Goal: Task Accomplishment & Management: Manage account settings

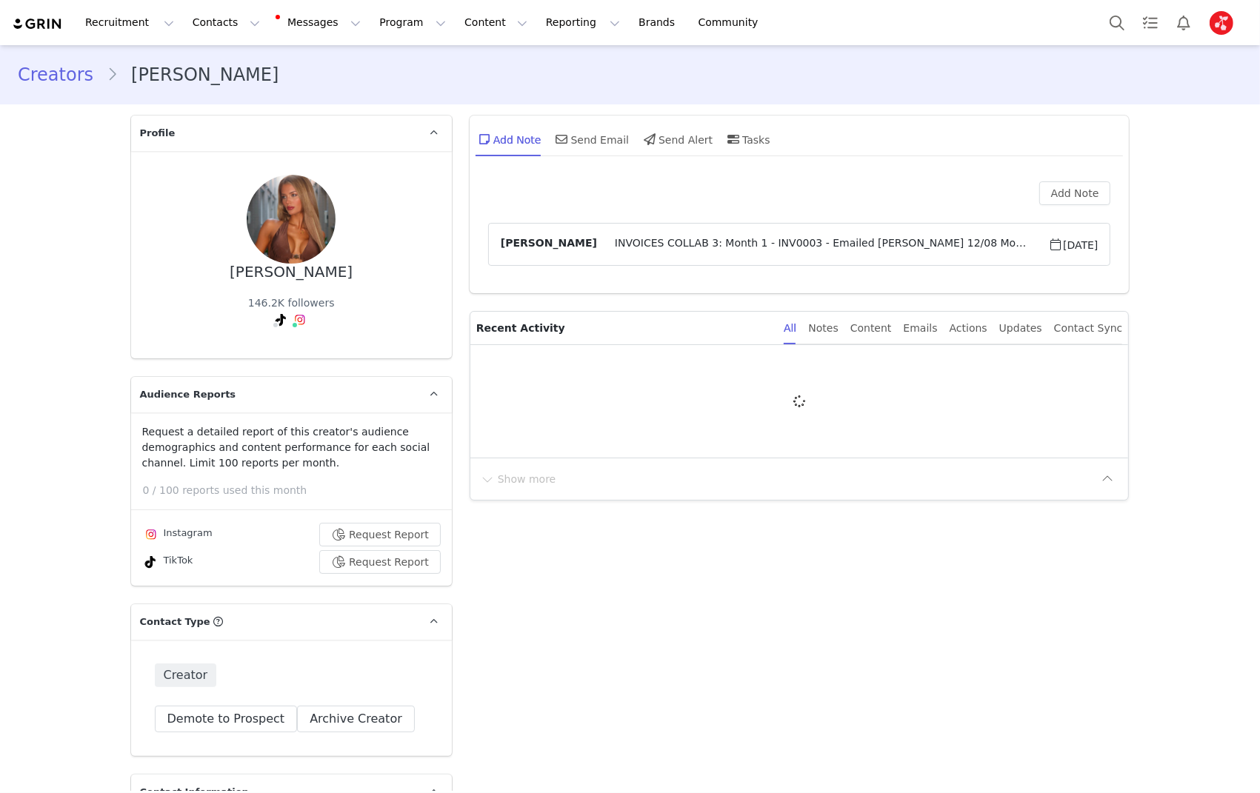
type input "+1 ([GEOGRAPHIC_DATA])"
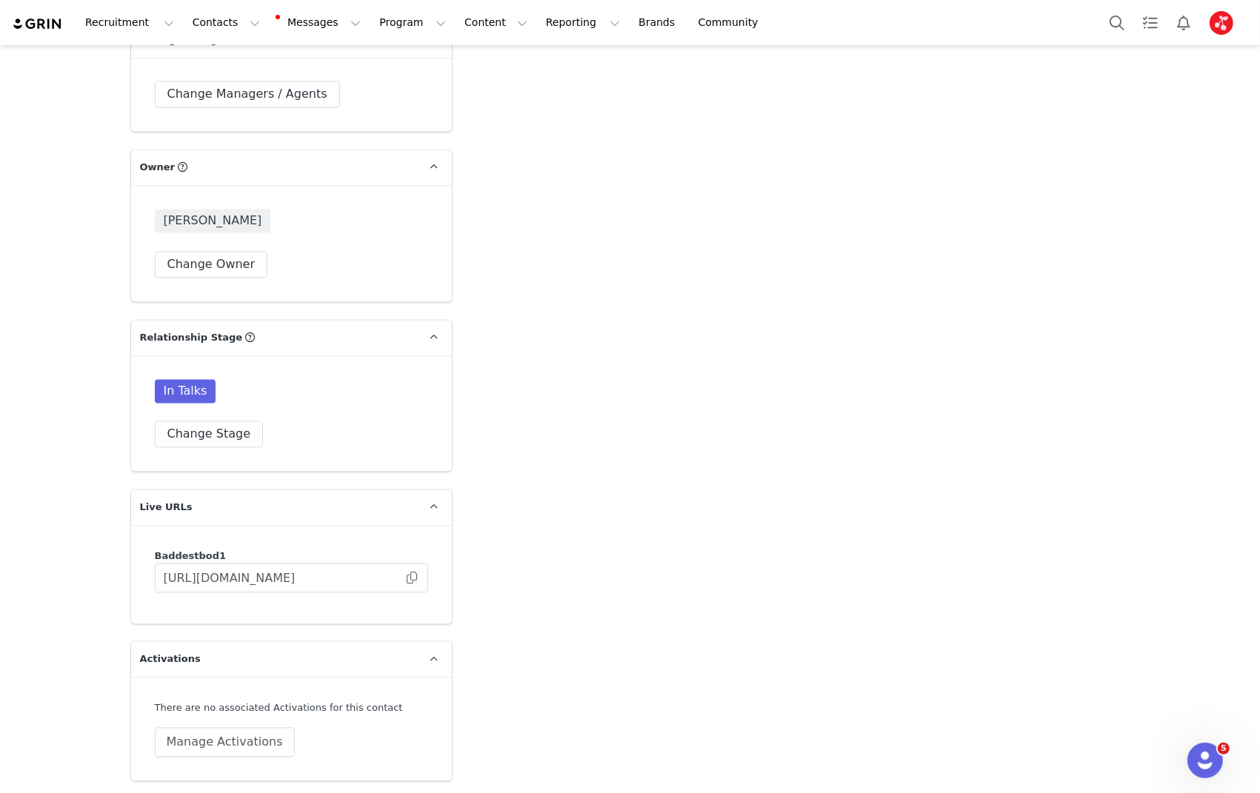
scroll to position [3011, 0]
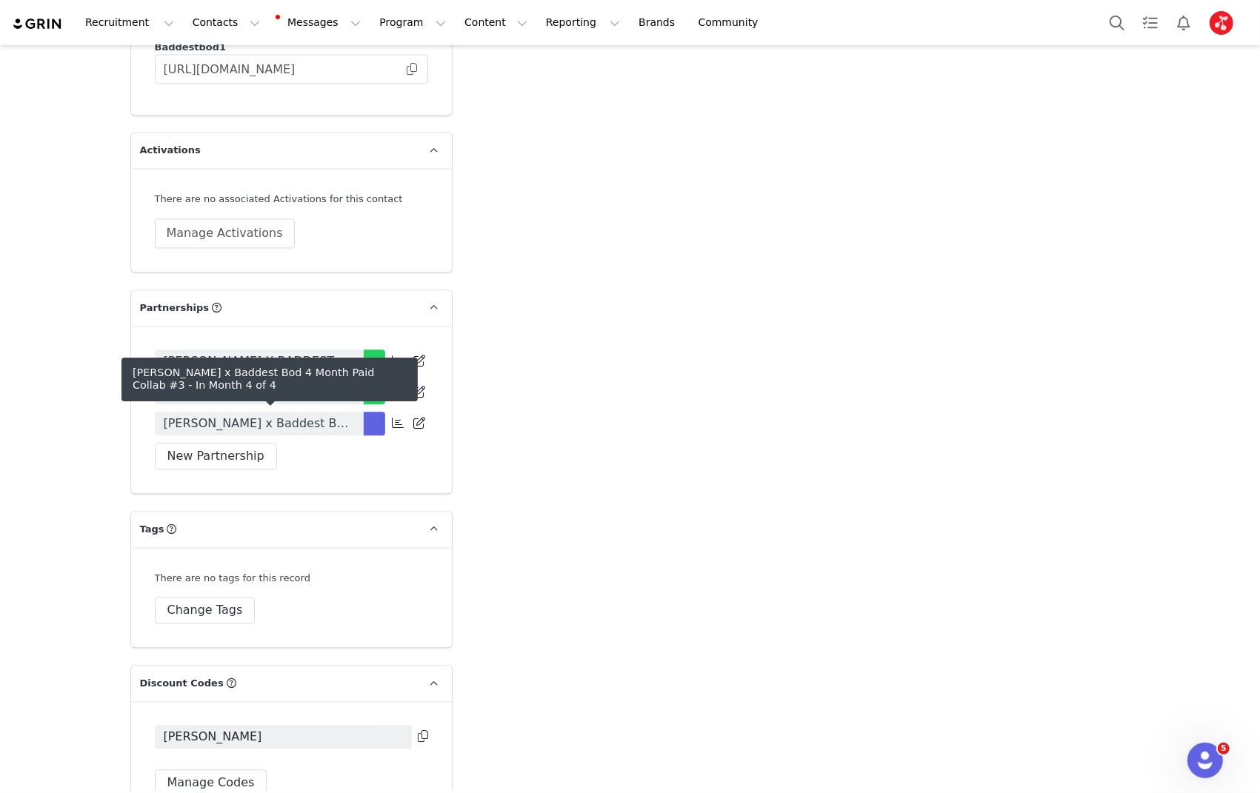
click at [333, 421] on span "[PERSON_NAME] x Baddest Bod 4 Month Paid Collab #3" at bounding box center [259, 424] width 191 height 18
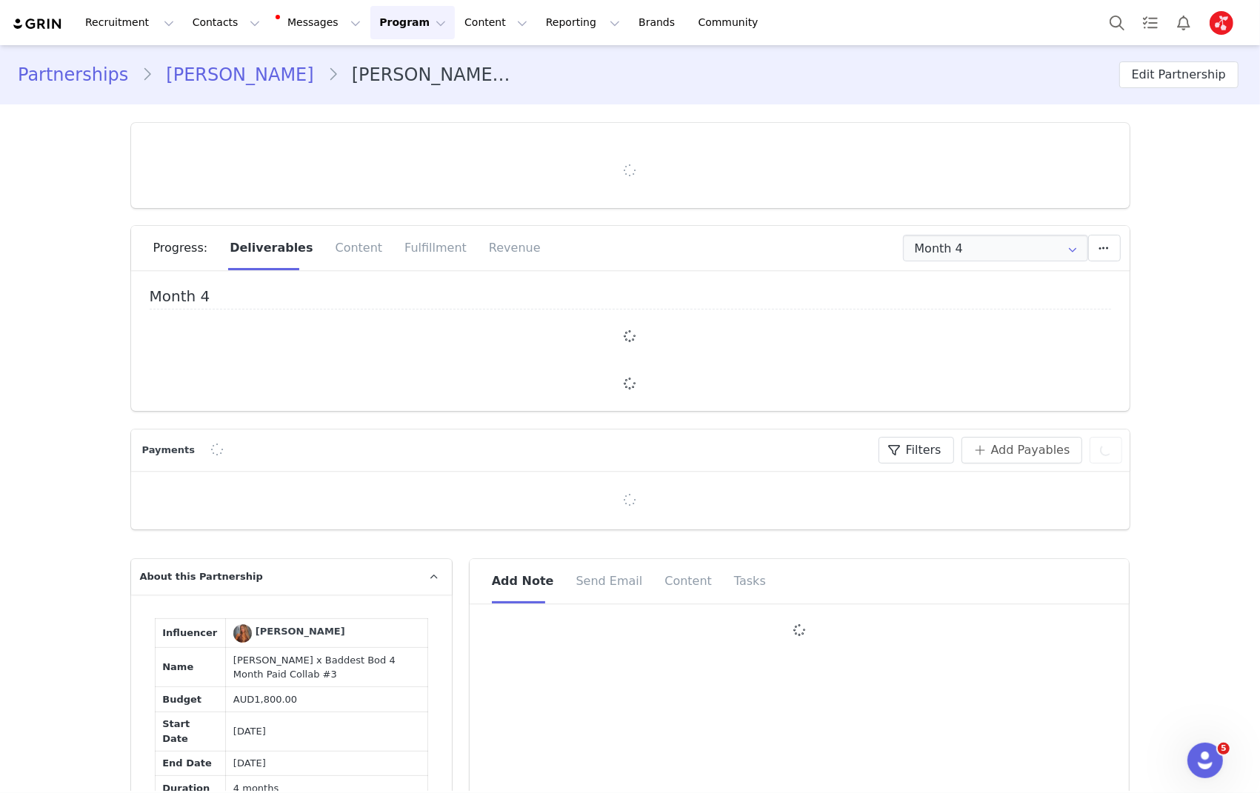
type input "+1 ([GEOGRAPHIC_DATA])"
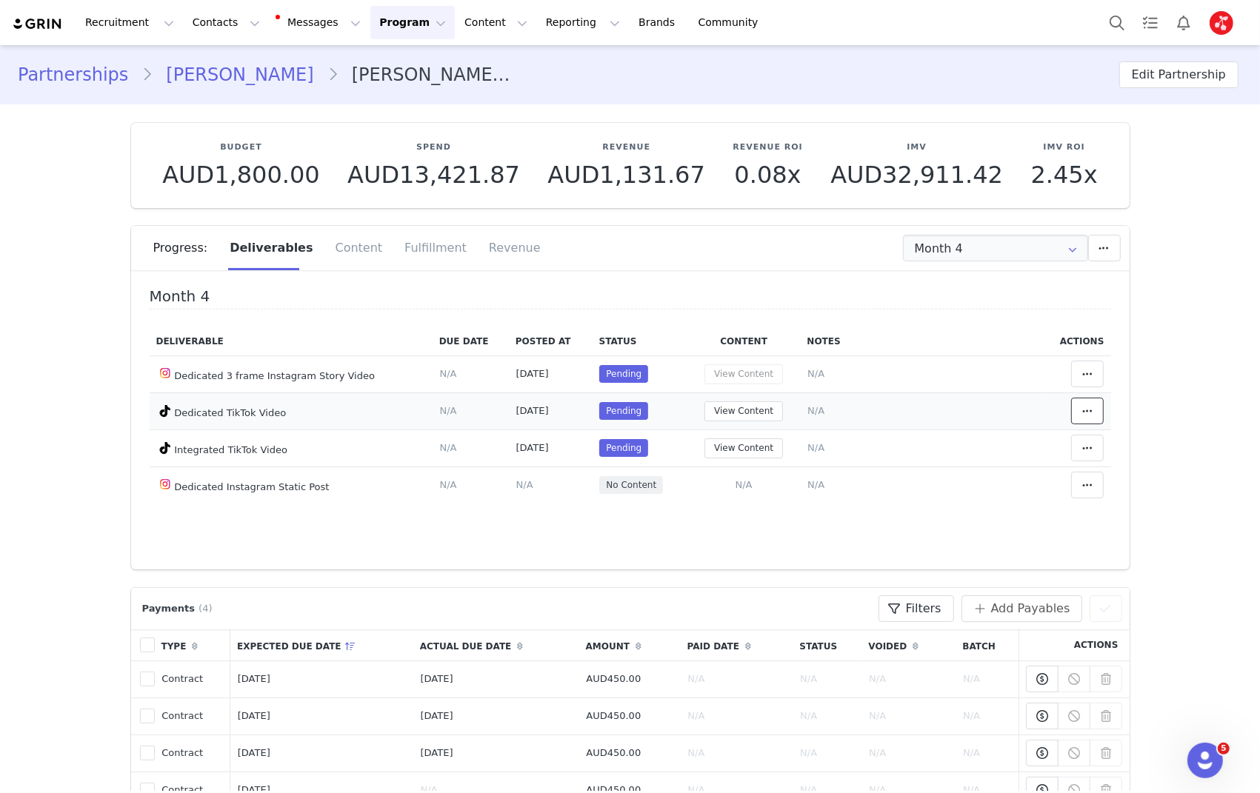
click at [1090, 410] on icon at bounding box center [1087, 411] width 10 height 12
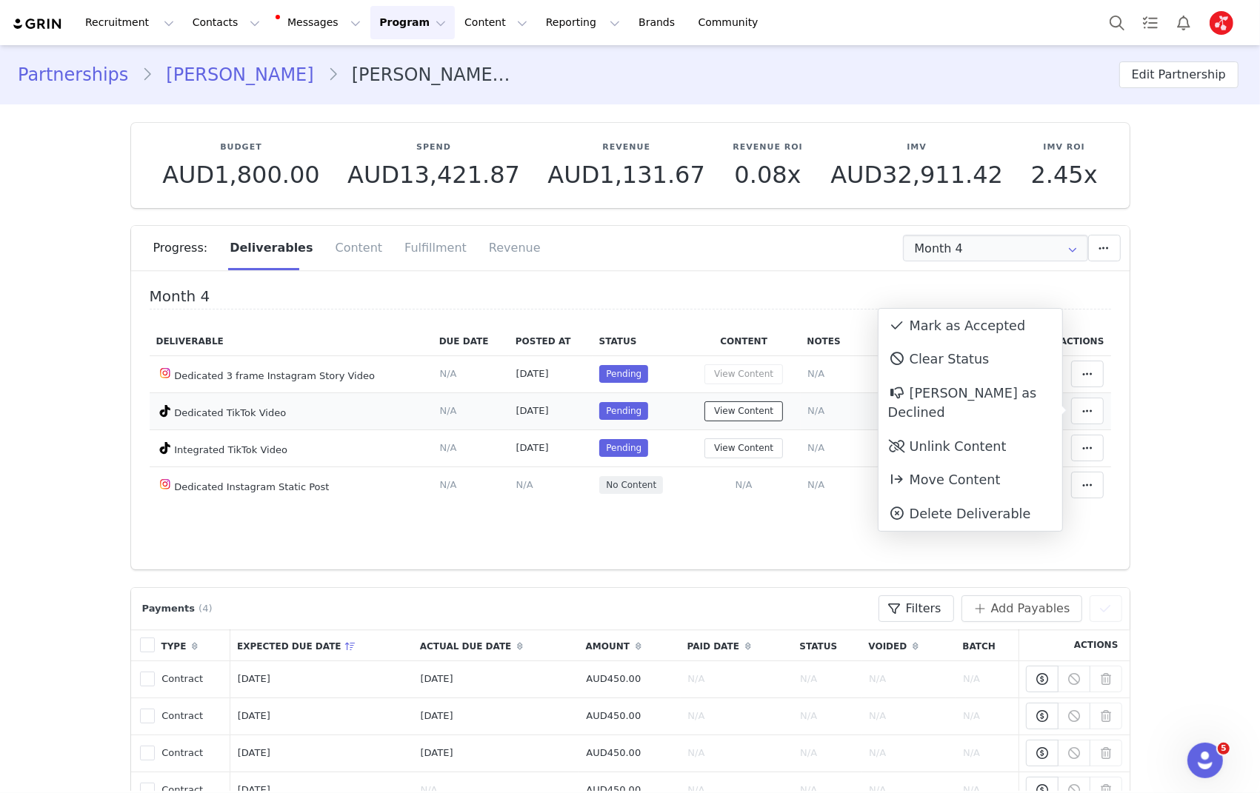
click at [752, 402] on button "View Content" at bounding box center [743, 411] width 79 height 20
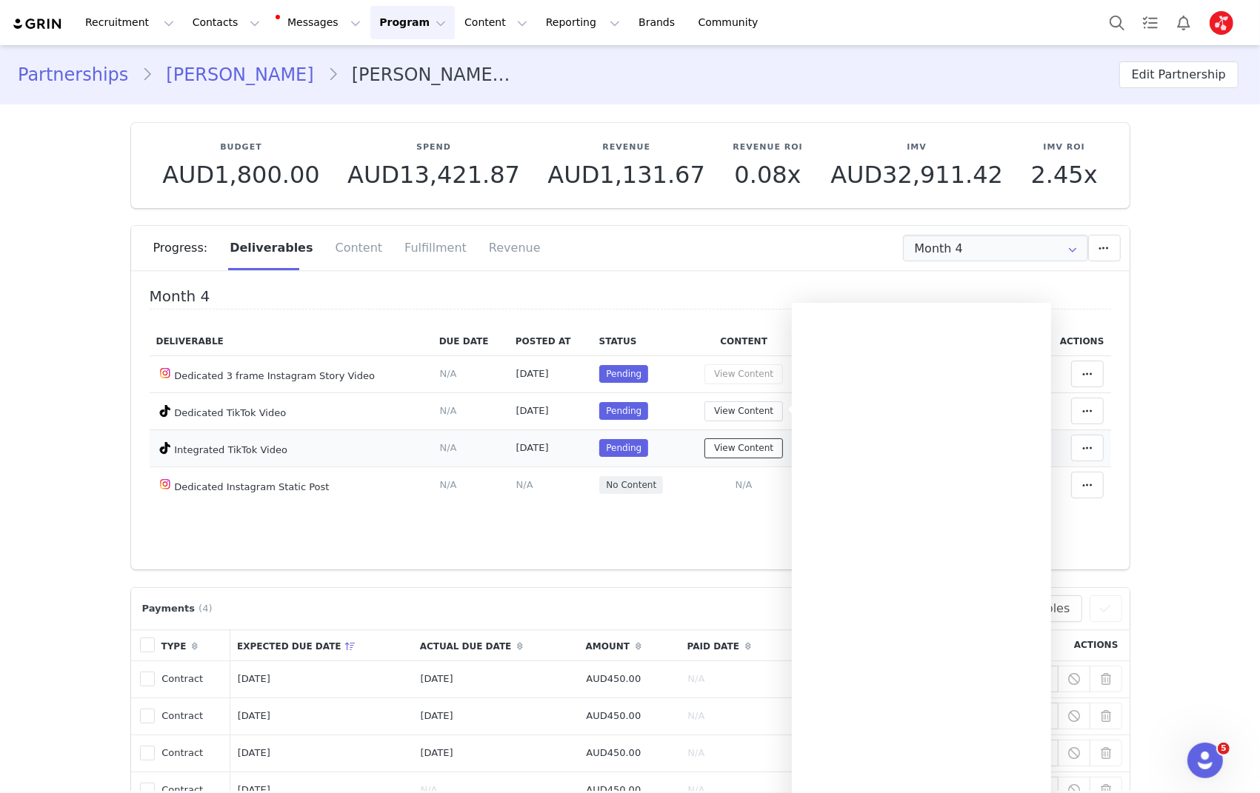
click at [743, 447] on button "View Content" at bounding box center [743, 448] width 79 height 20
click at [1089, 447] on icon at bounding box center [1087, 448] width 10 height 12
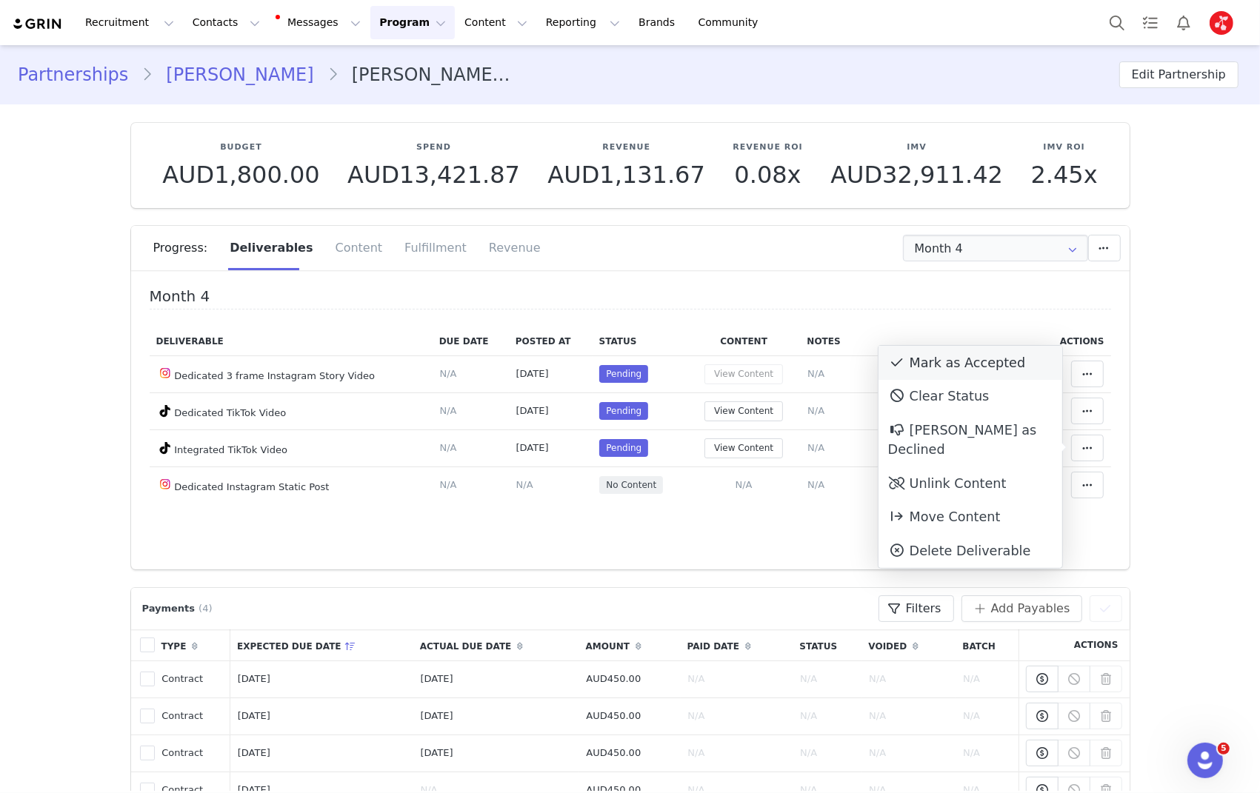
drag, startPoint x: 1013, startPoint y: 355, endPoint x: 1033, endPoint y: 364, distance: 22.2
click at [1013, 355] on div "Mark as Accepted" at bounding box center [970, 363] width 184 height 34
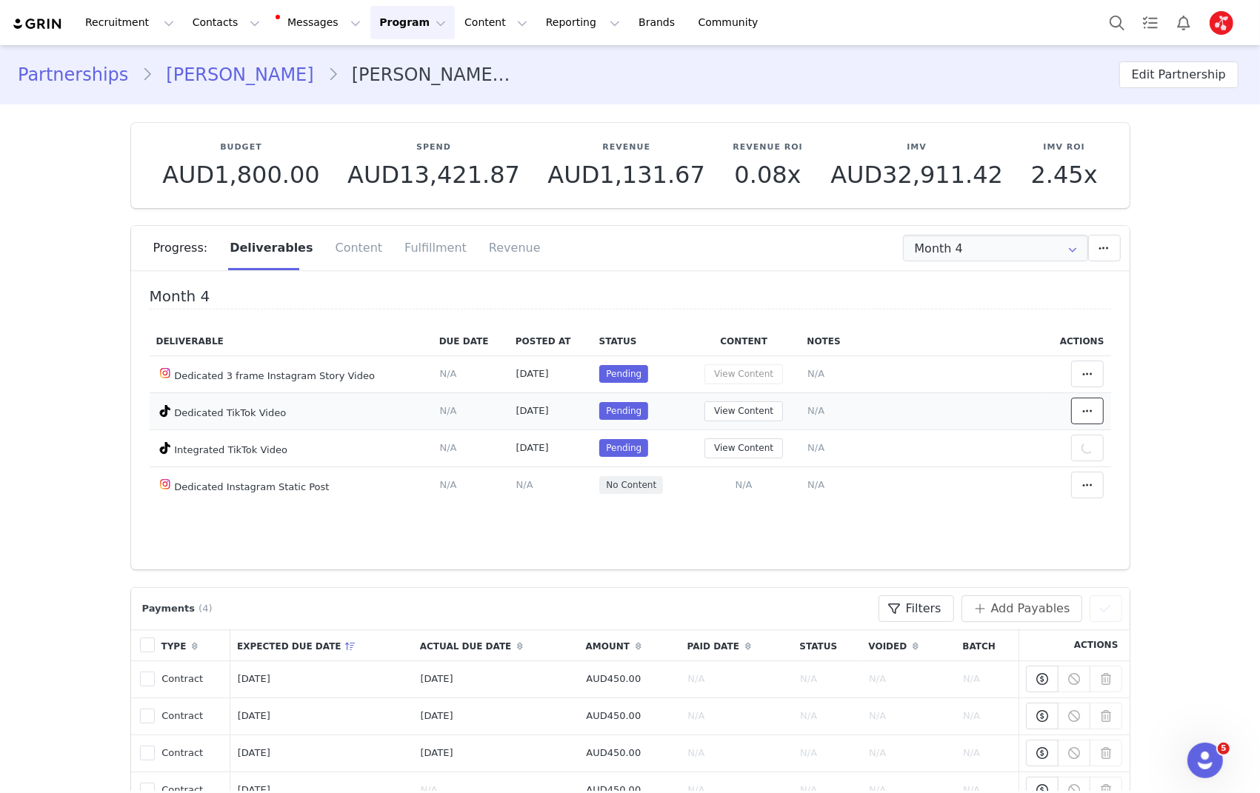
click at [1095, 410] on span at bounding box center [1087, 411] width 18 height 18
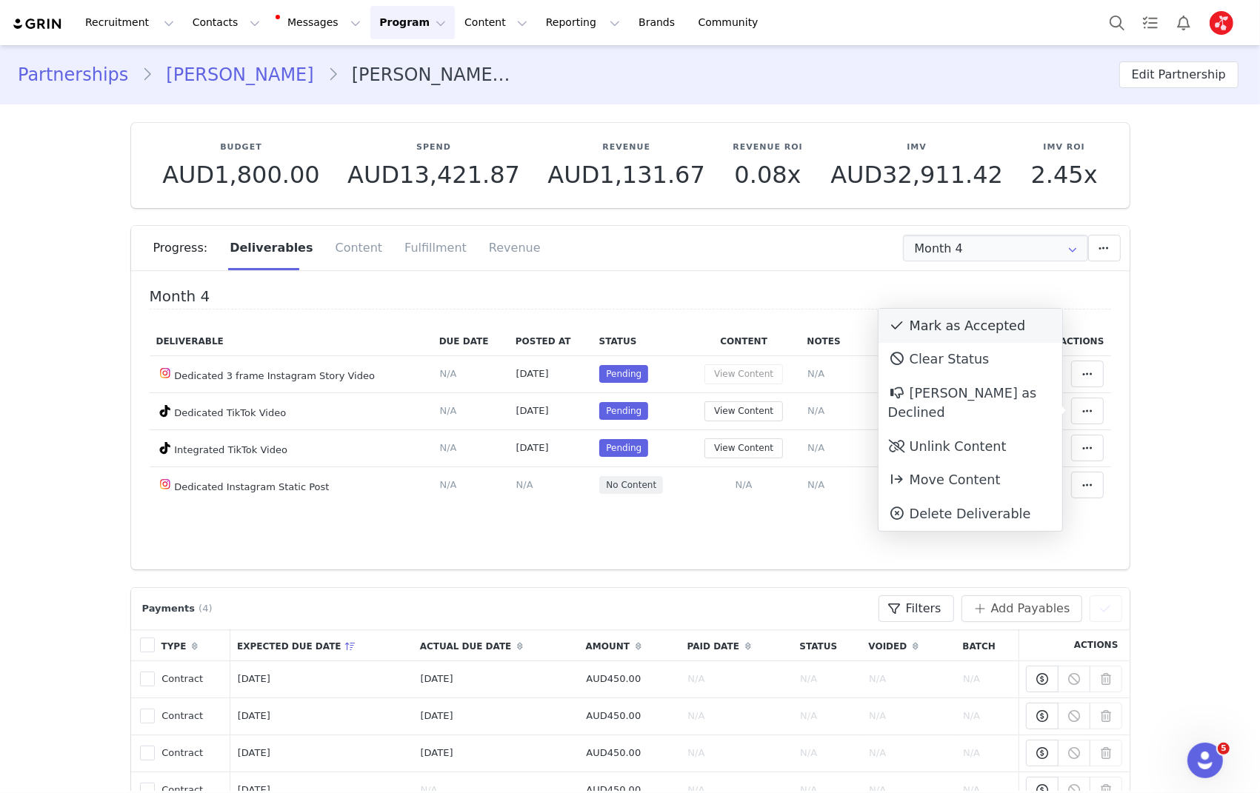
click at [1006, 327] on div "Mark as Accepted" at bounding box center [970, 326] width 184 height 34
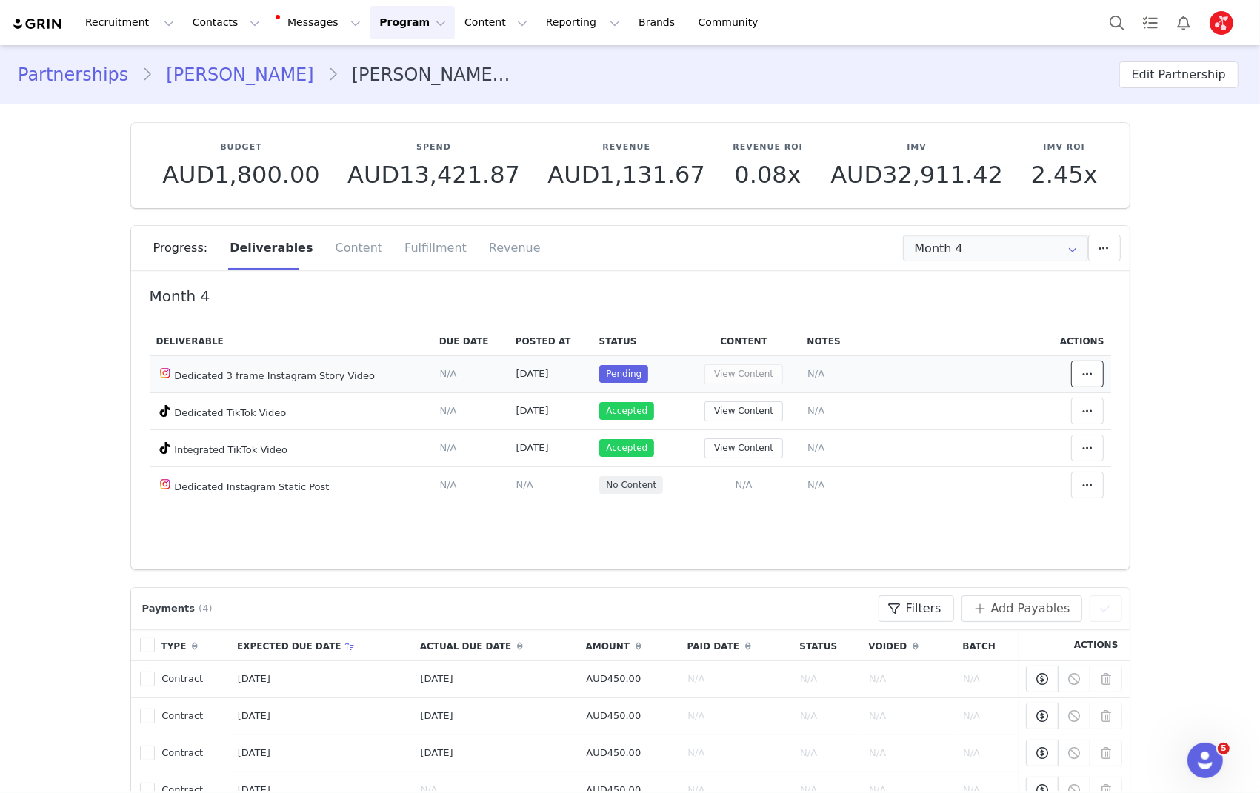
click at [1096, 367] on button at bounding box center [1087, 374] width 33 height 27
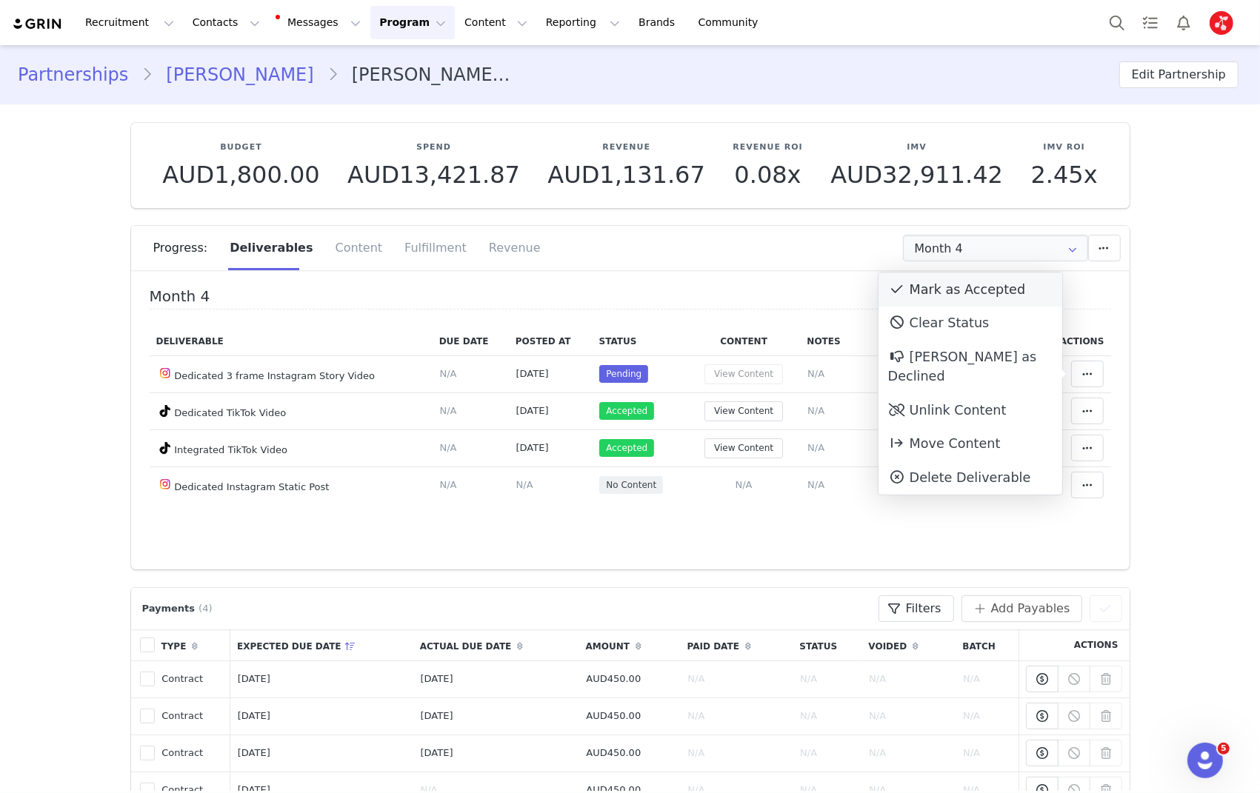
click at [963, 275] on div "Mark as Accepted" at bounding box center [970, 290] width 184 height 34
